Goal: Task Accomplishment & Management: Use online tool/utility

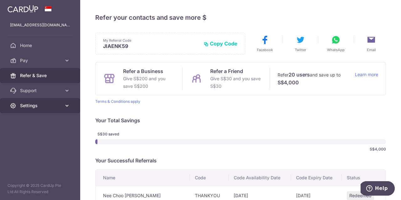
click at [44, 108] on span "Settings" at bounding box center [40, 105] width 41 height 6
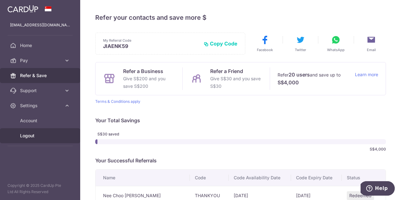
click at [29, 137] on span "Logout" at bounding box center [40, 135] width 41 height 6
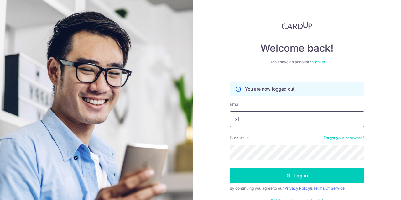
type input "x"
type input "chaixinying@gmail.com"
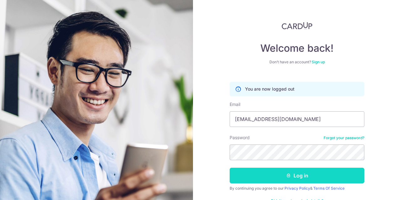
click at [264, 178] on button "Log in" at bounding box center [296, 176] width 135 height 16
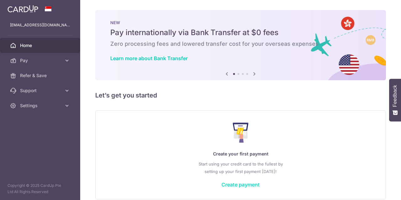
click at [235, 182] on link "Create payment" at bounding box center [240, 184] width 38 height 6
